Goal: Task Accomplishment & Management: Manage account settings

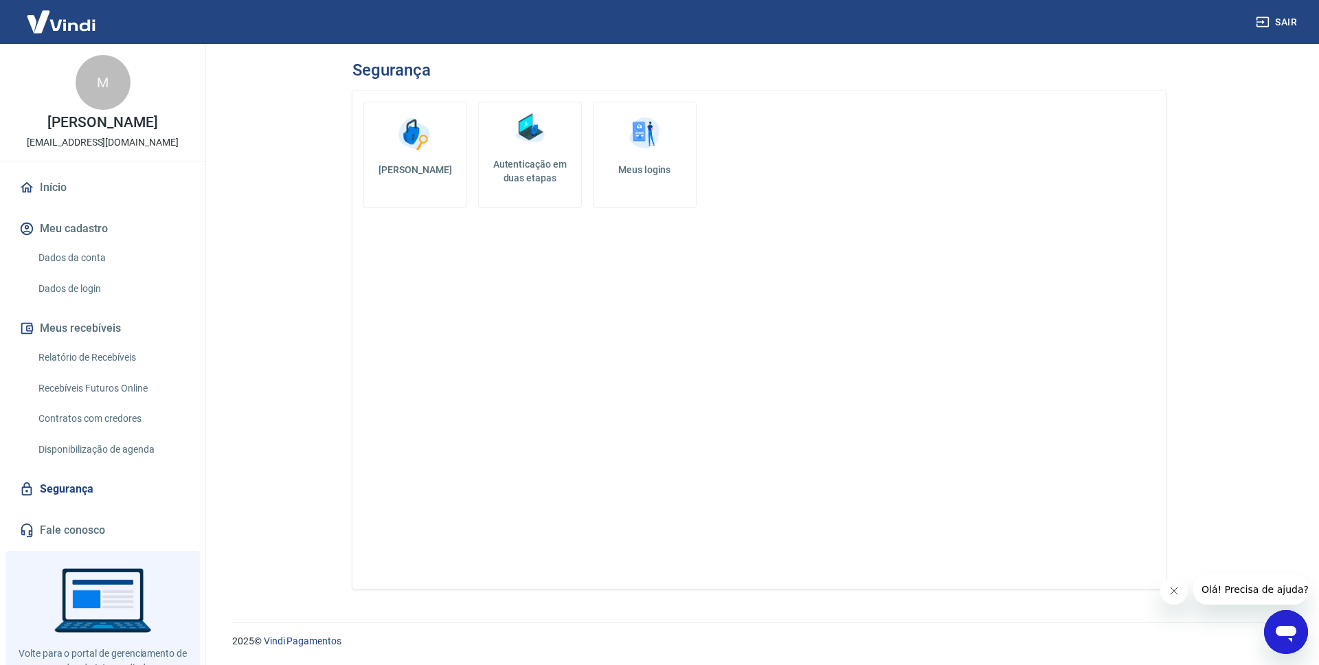
click at [540, 175] on h5 "Autenticação em duas etapas" at bounding box center [530, 170] width 91 height 27
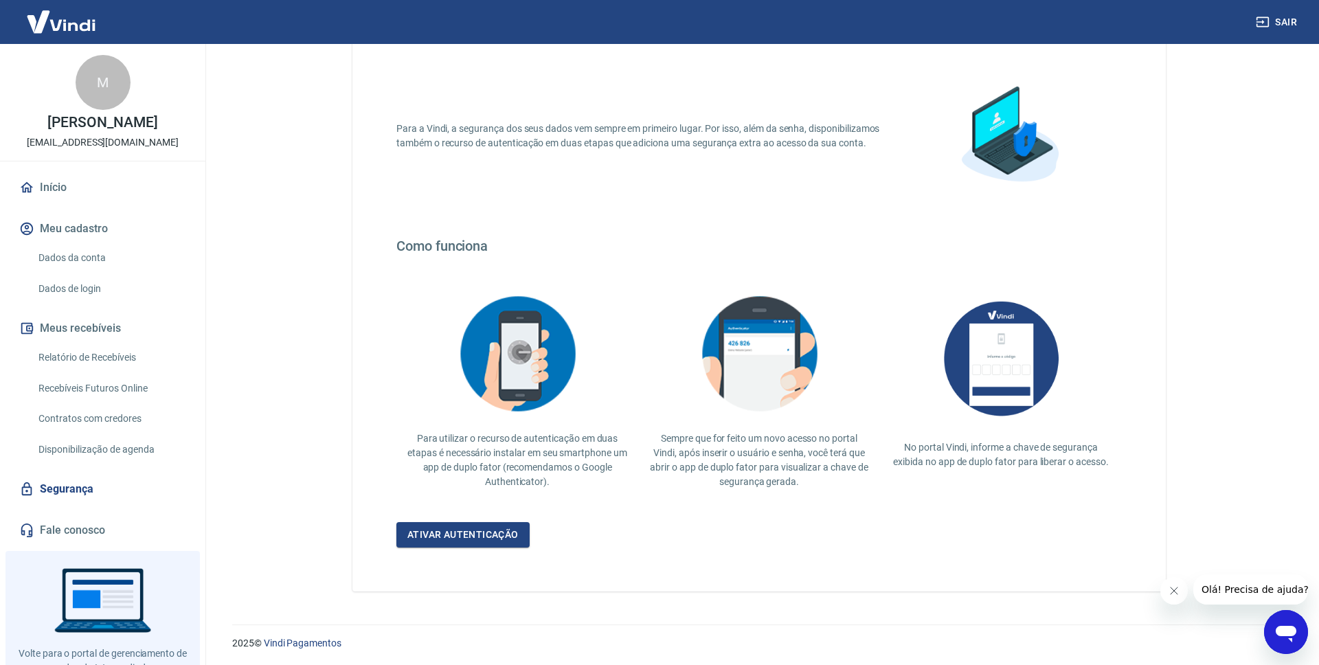
scroll to position [80, 0]
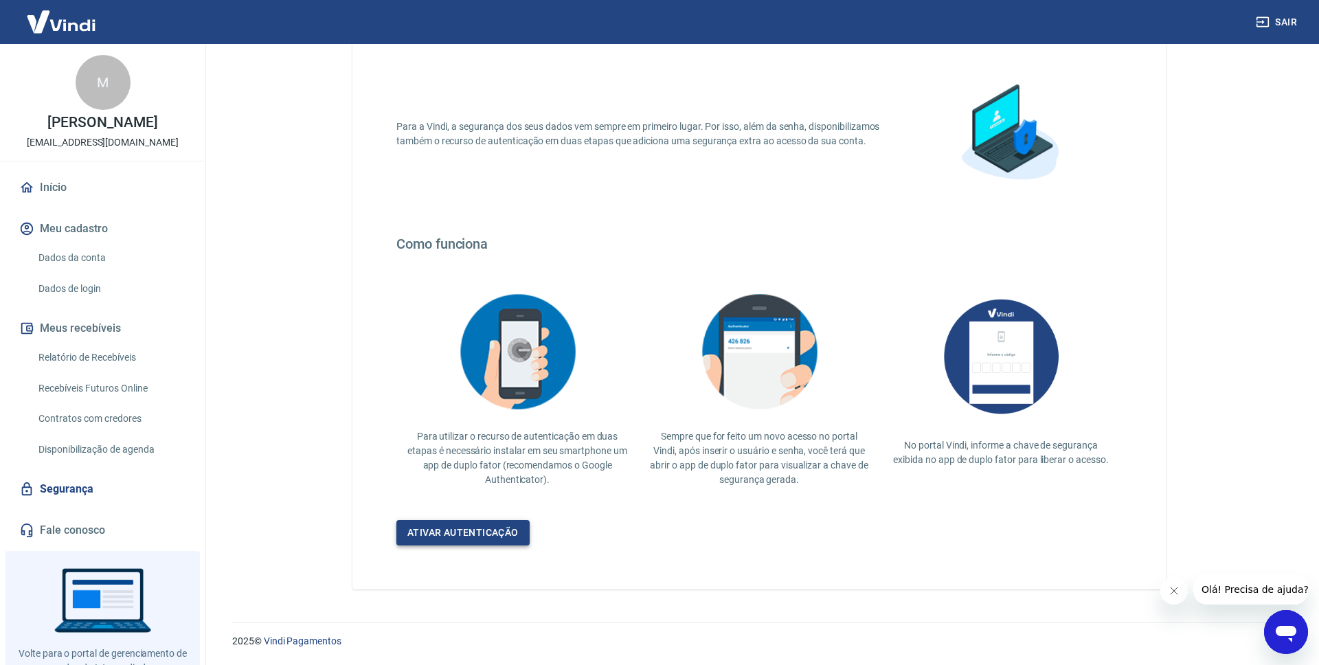
click at [479, 534] on link "Ativar autenticação" at bounding box center [463, 532] width 133 height 25
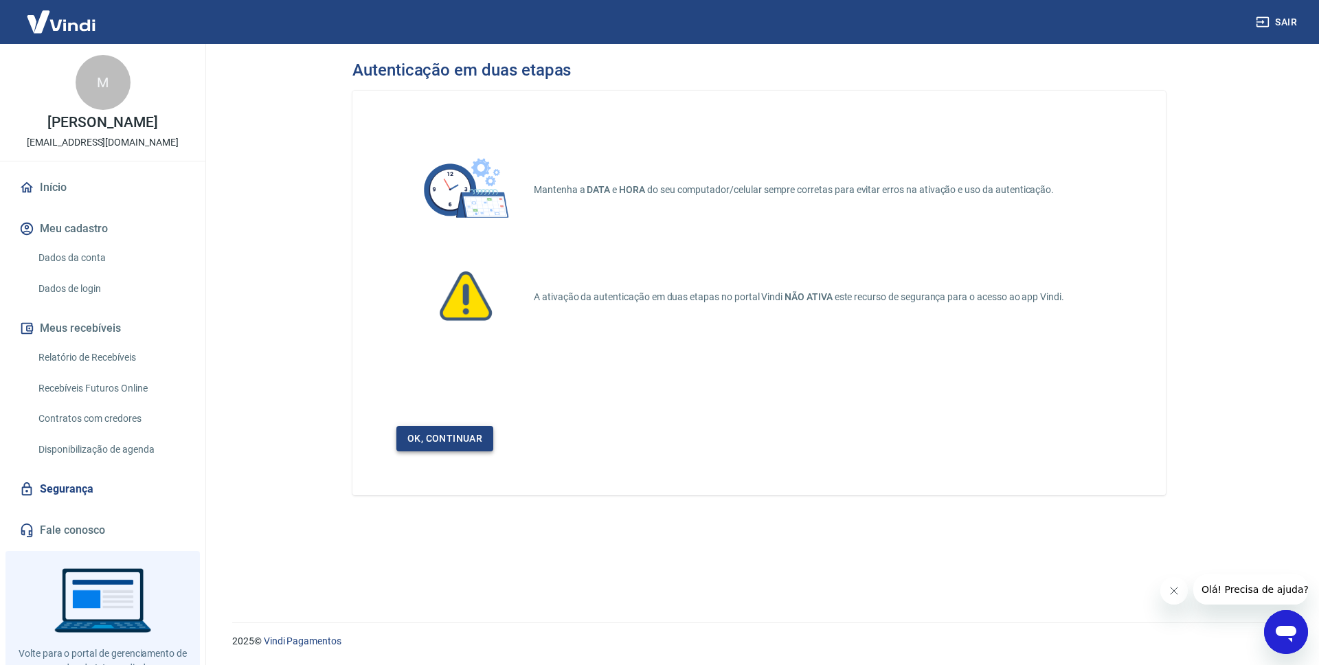
click at [455, 436] on link "Ok, continuar" at bounding box center [445, 438] width 97 height 25
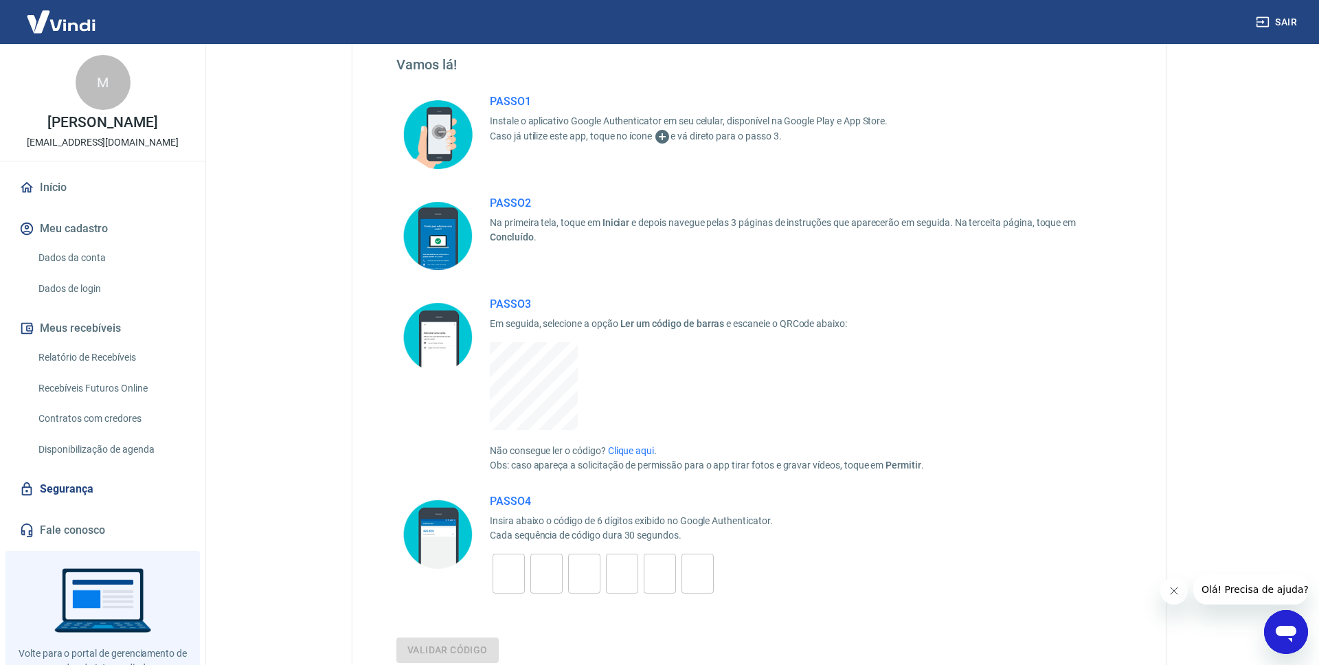
scroll to position [80, 0]
click at [1173, 591] on icon "Fechar mensagem da empresa" at bounding box center [1174, 591] width 7 height 7
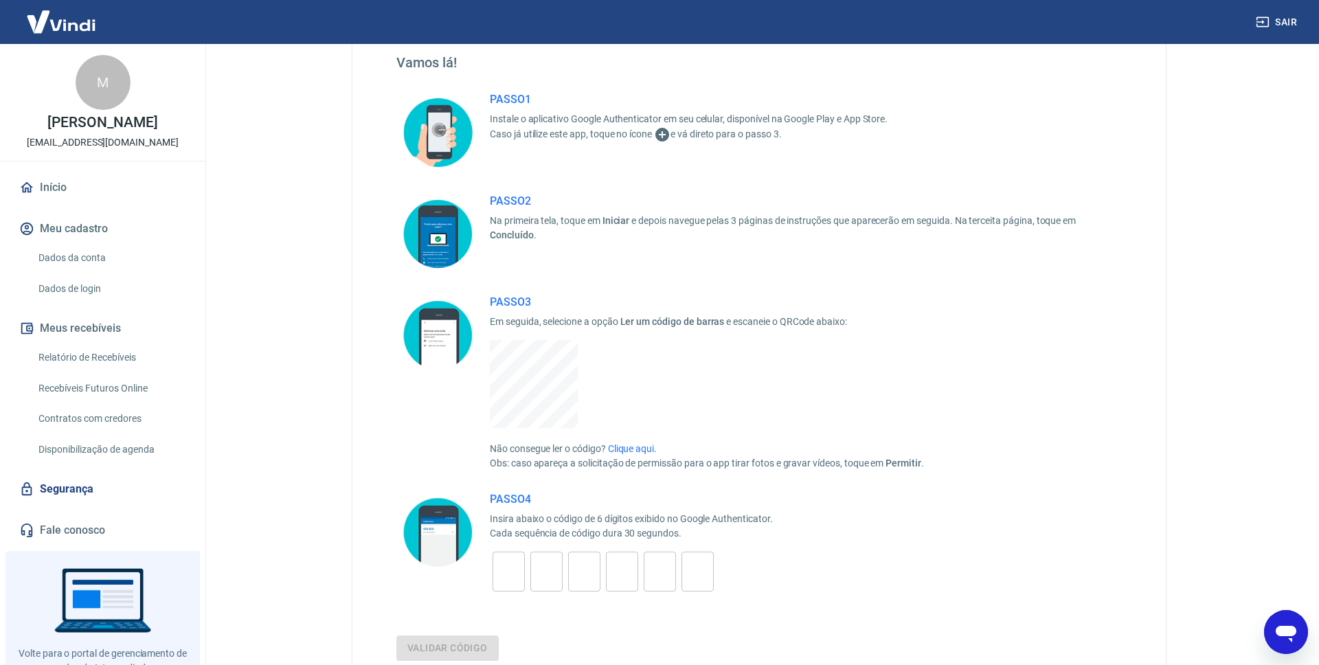
click at [512, 568] on input "tel" at bounding box center [509, 572] width 32 height 30
type input "1"
type input "4"
type input "8"
type input "1"
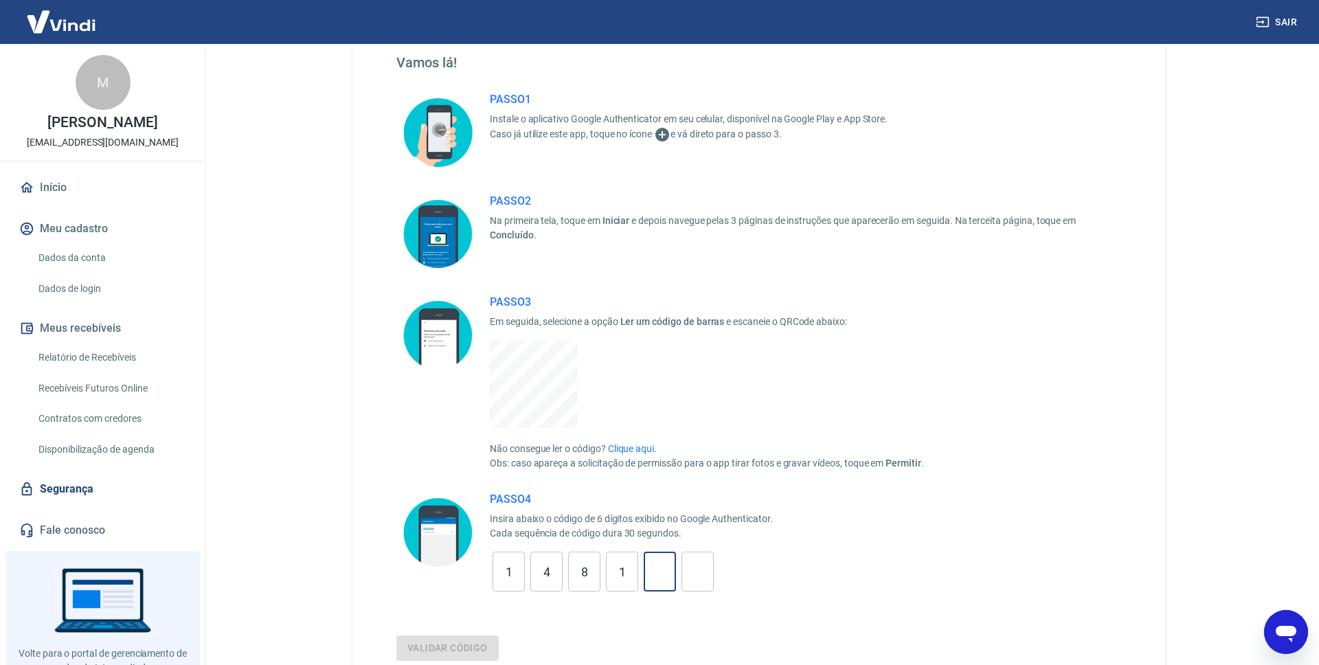
type input "4"
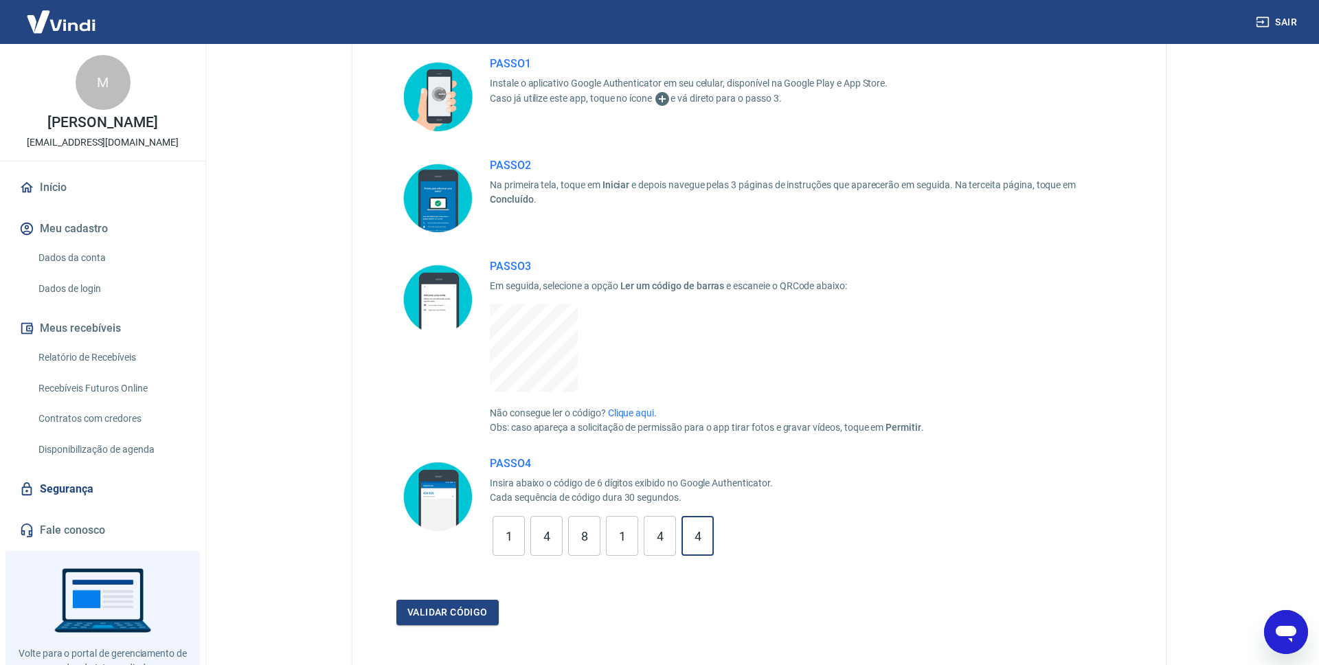
scroll to position [121, 0]
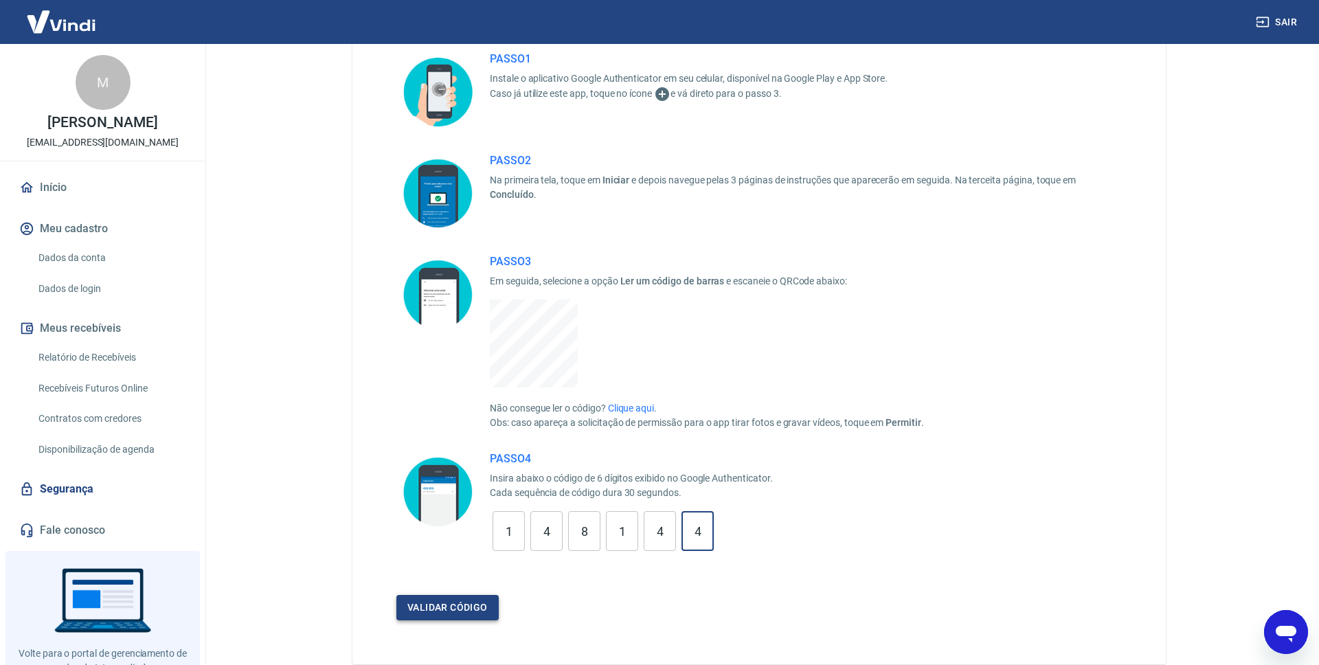
type input "4"
click at [466, 614] on button "Validar código" at bounding box center [448, 607] width 102 height 25
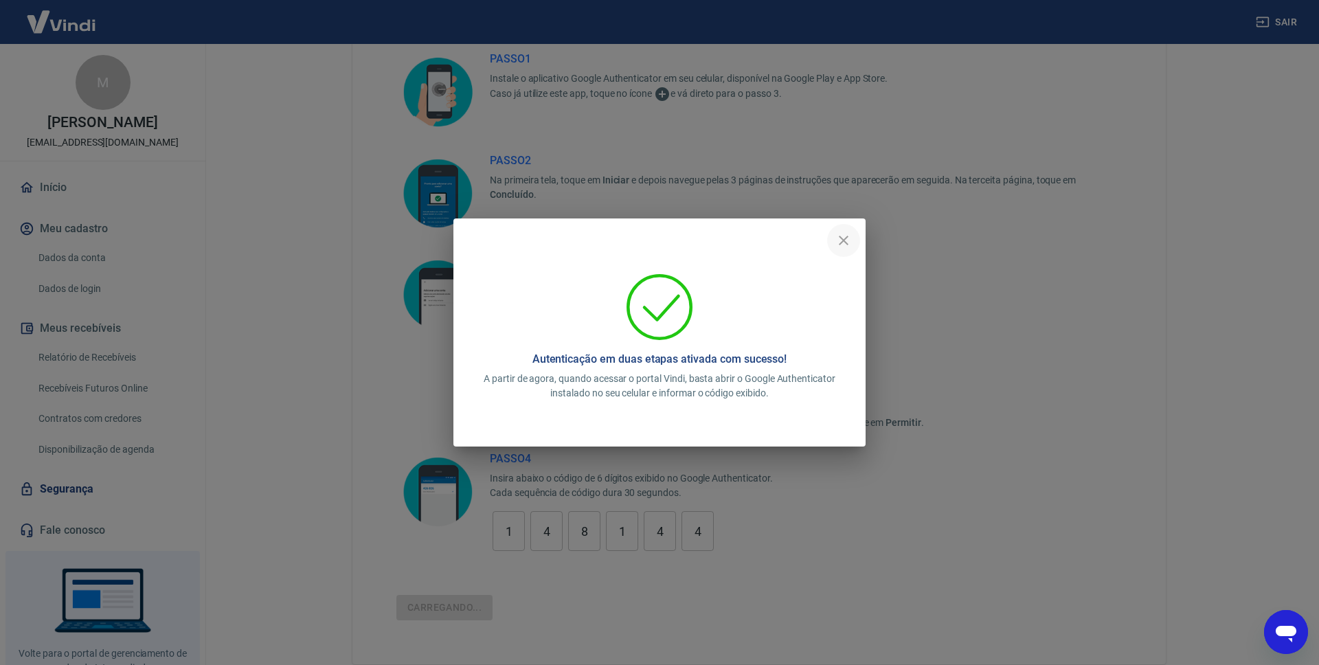
click at [845, 240] on icon "close" at bounding box center [844, 240] width 16 height 16
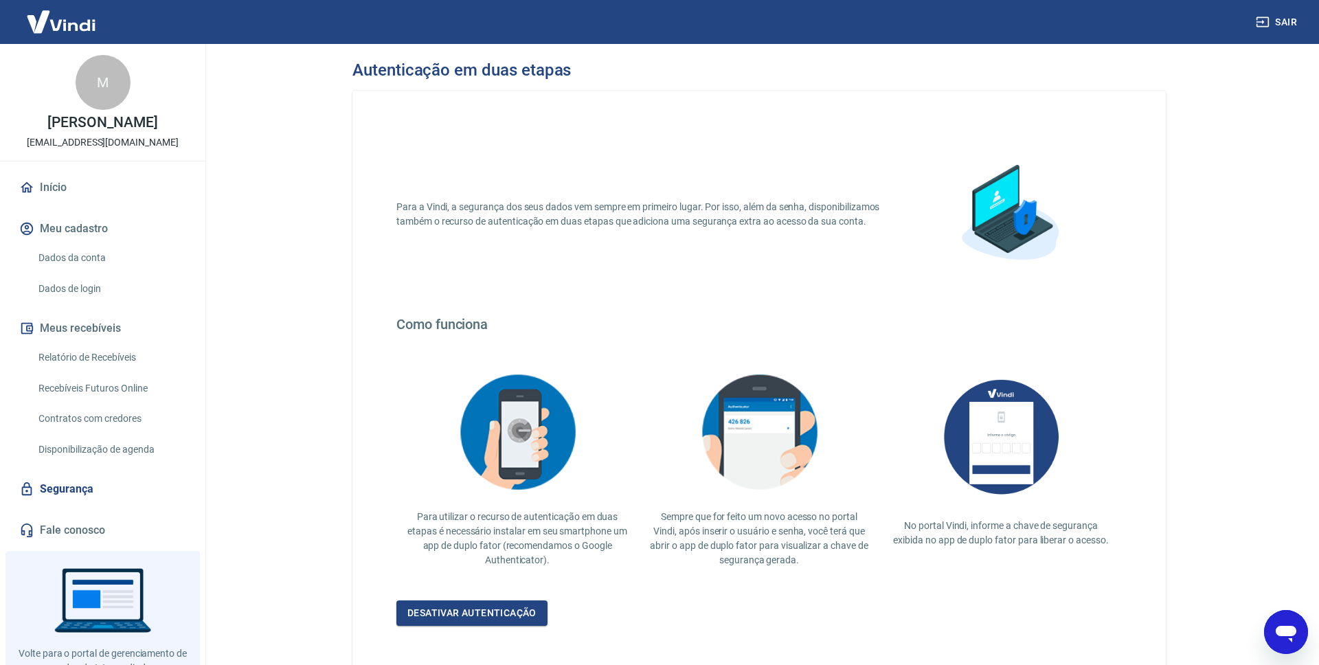
scroll to position [66, 0]
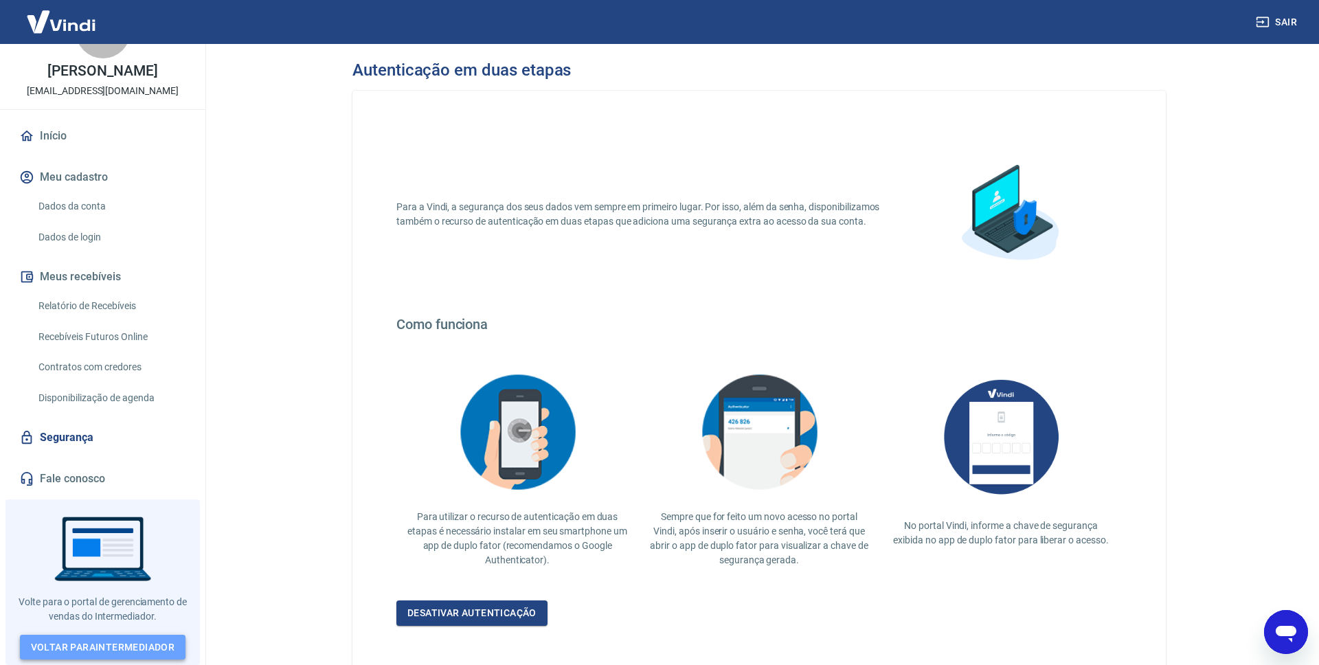
click at [115, 647] on link "Voltar para Intermediador" at bounding box center [103, 647] width 166 height 25
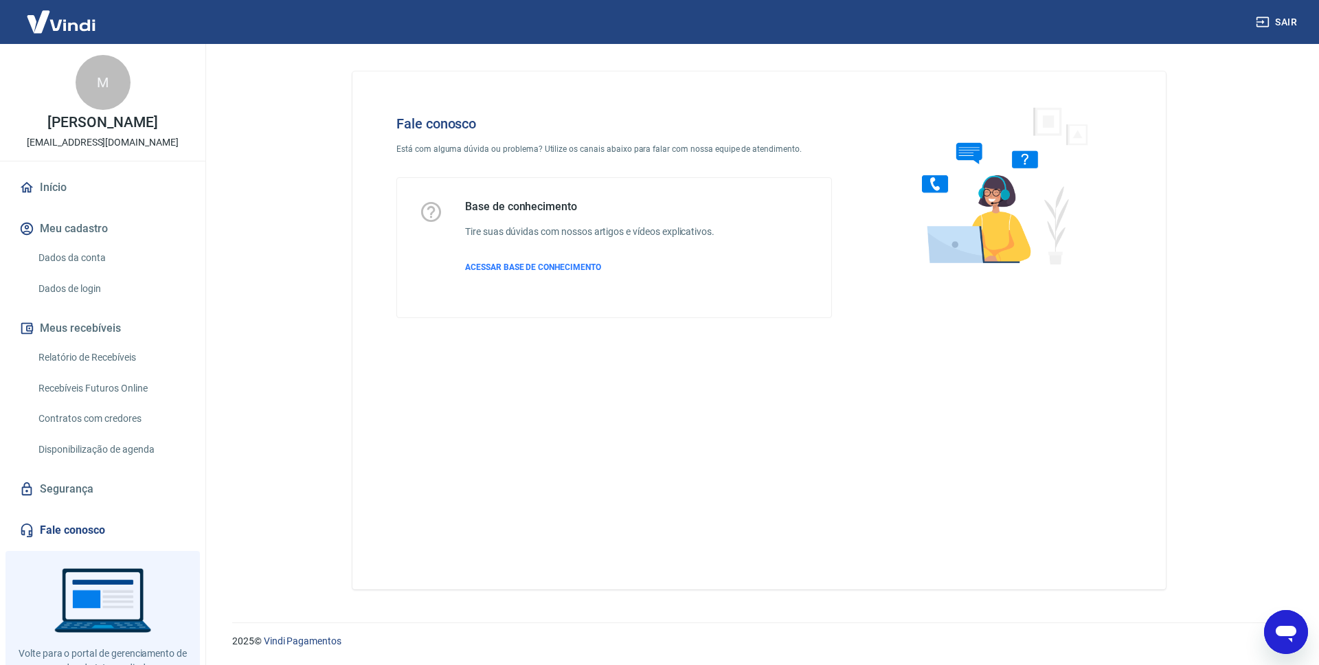
scroll to position [66, 0]
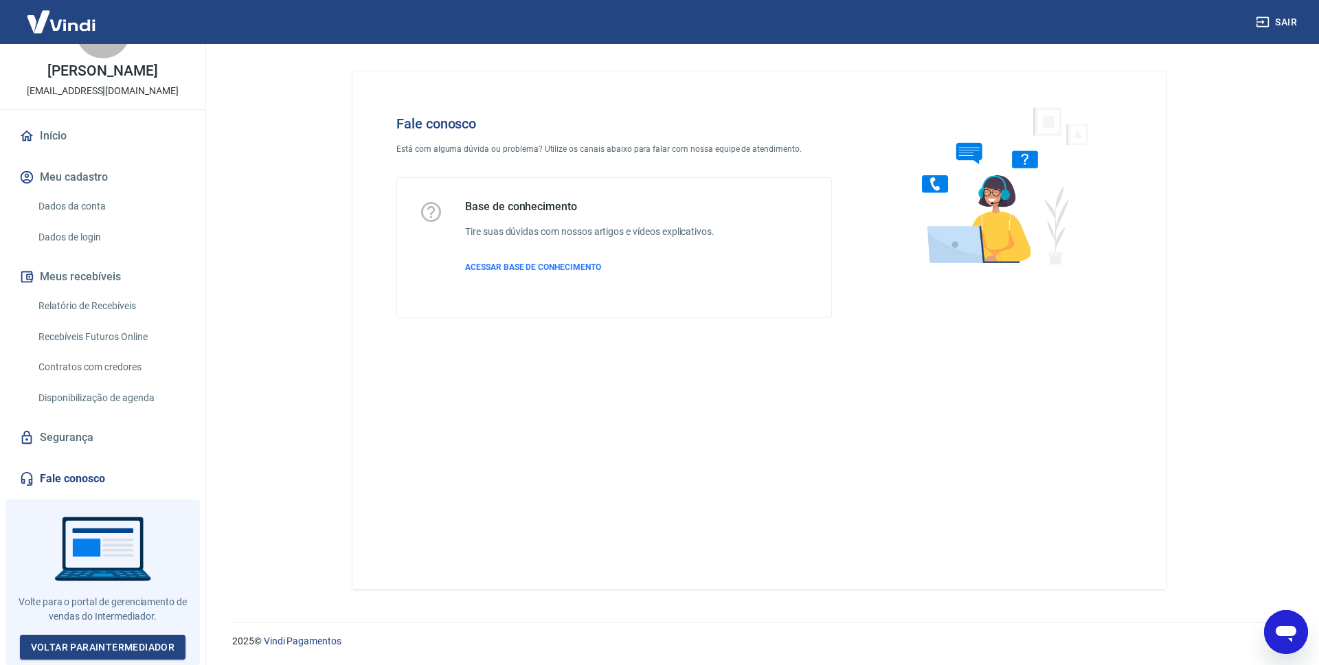
click at [1280, 627] on icon "Abrir janela de mensagens" at bounding box center [1286, 634] width 21 height 16
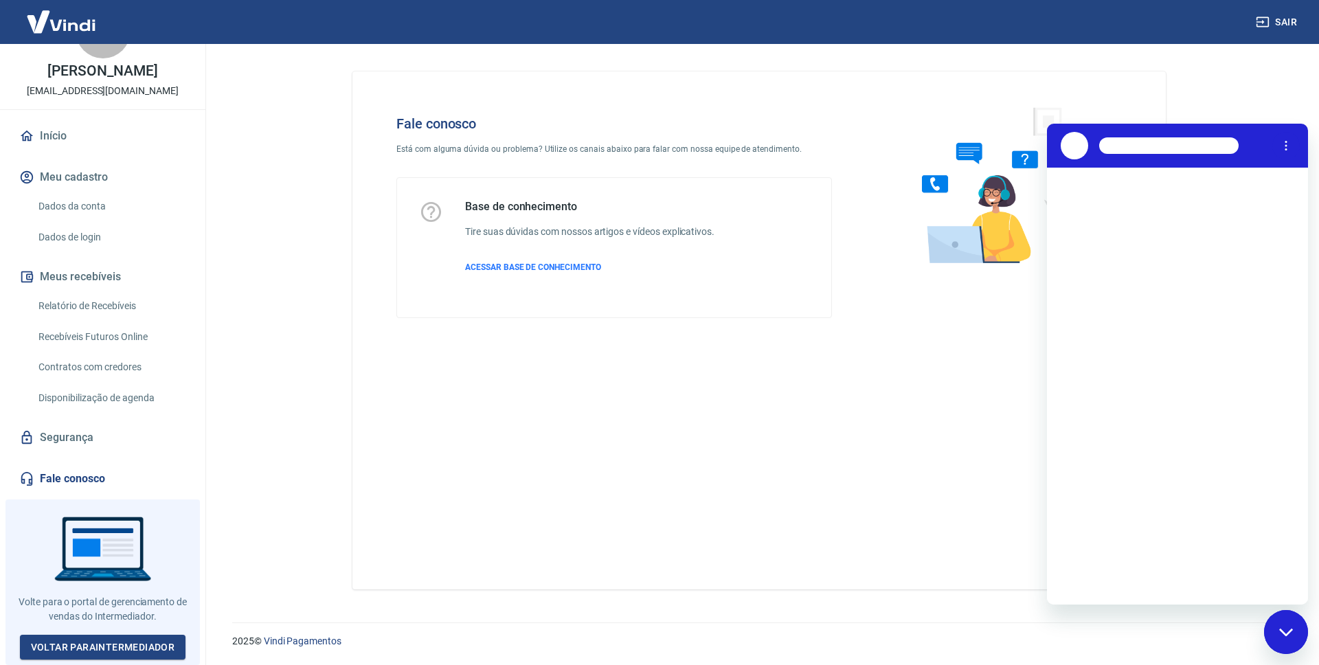
scroll to position [0, 0]
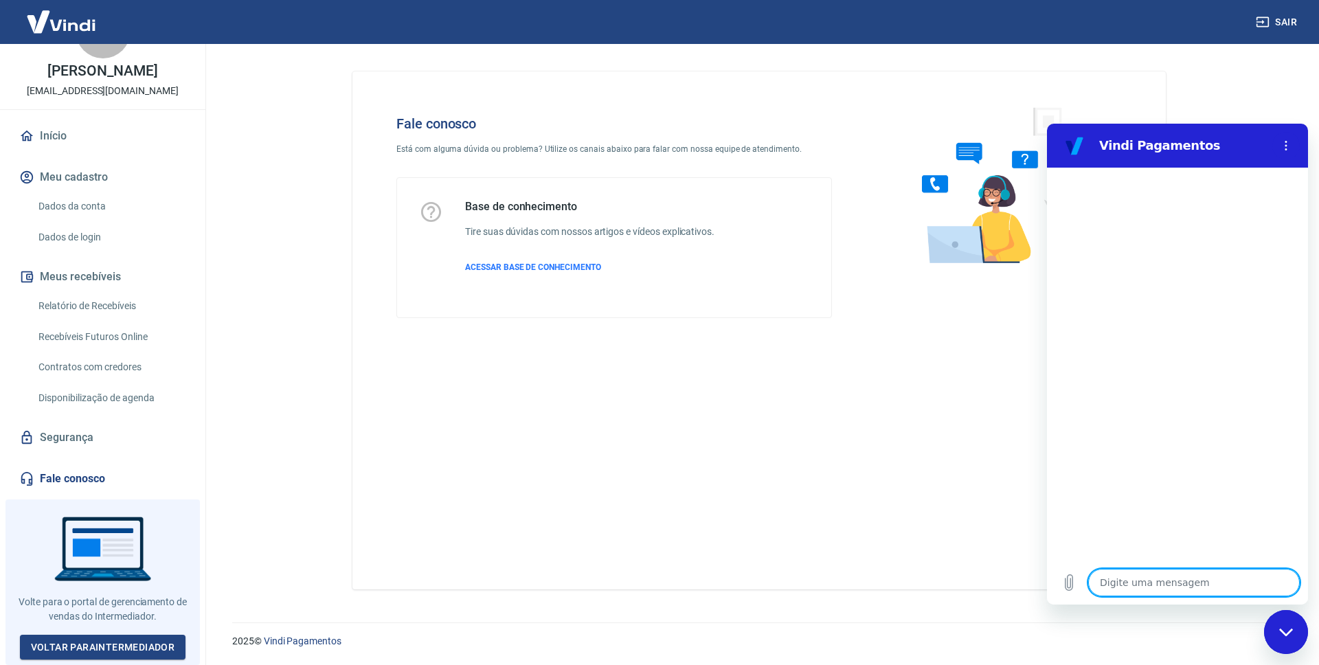
click at [1289, 622] on div "Fechar janela de mensagens" at bounding box center [1286, 632] width 41 height 41
type textarea "x"
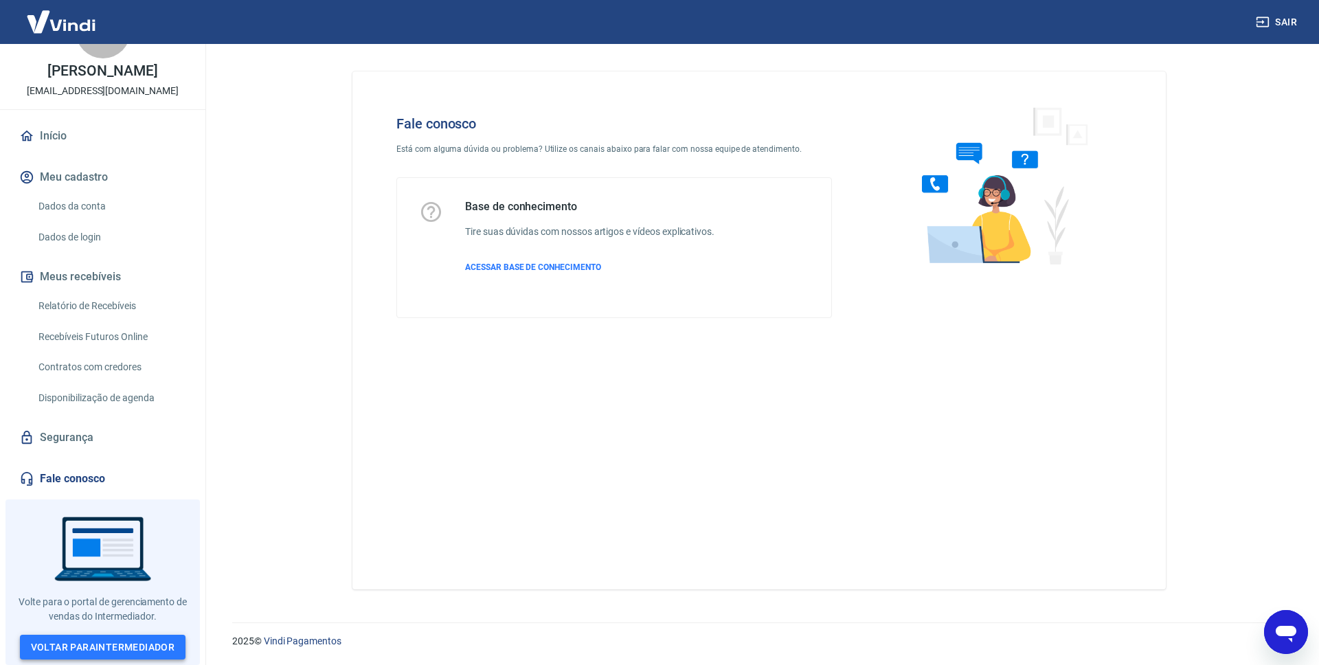
click at [96, 644] on link "Voltar para Intermediador" at bounding box center [103, 647] width 166 height 25
